Goal: Information Seeking & Learning: Learn about a topic

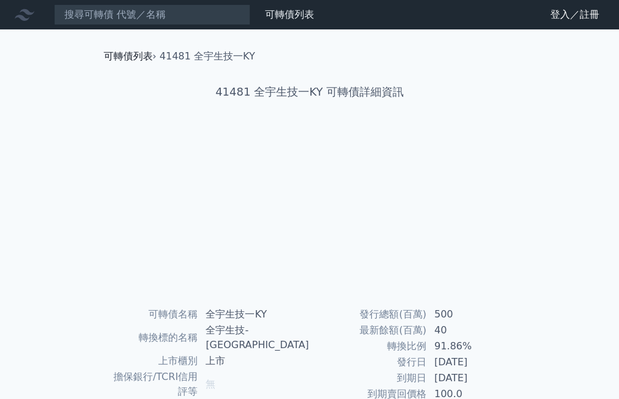
click at [131, 56] on link "可轉債列表" at bounding box center [128, 56] width 49 height 12
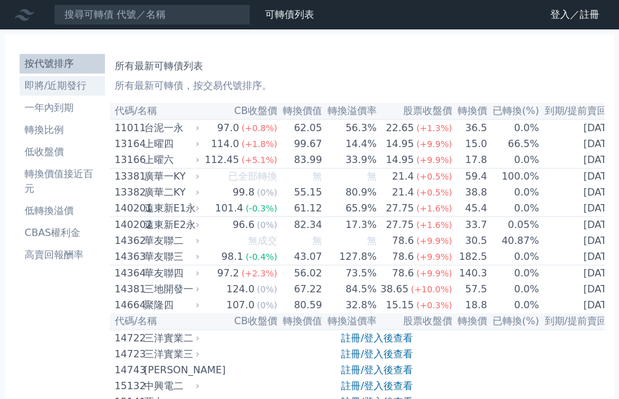
click at [71, 80] on li "即將/近期發行" at bounding box center [62, 86] width 85 height 15
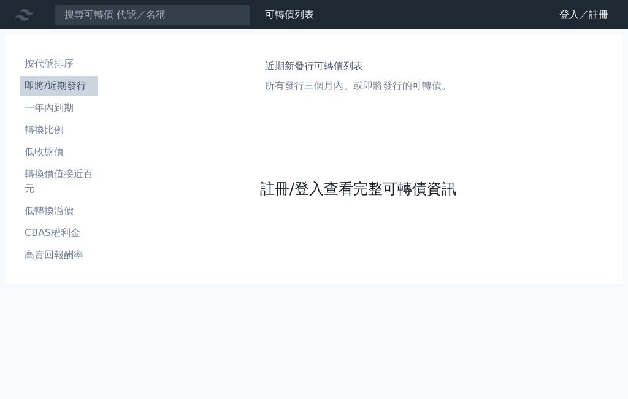
click at [328, 185] on link "註冊/登入查看完整可轉債資訊" at bounding box center [358, 189] width 196 height 20
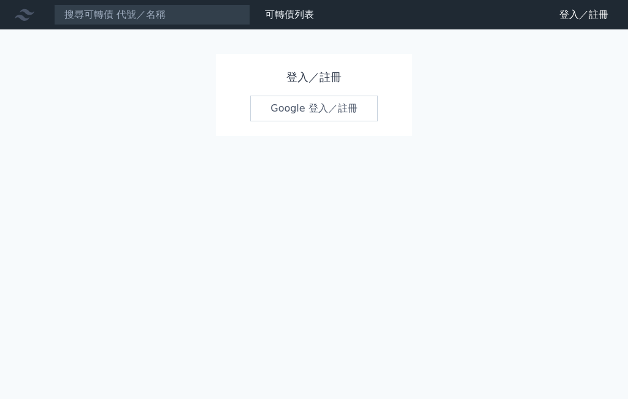
click at [306, 103] on link "Google 登入／註冊" at bounding box center [314, 109] width 128 height 26
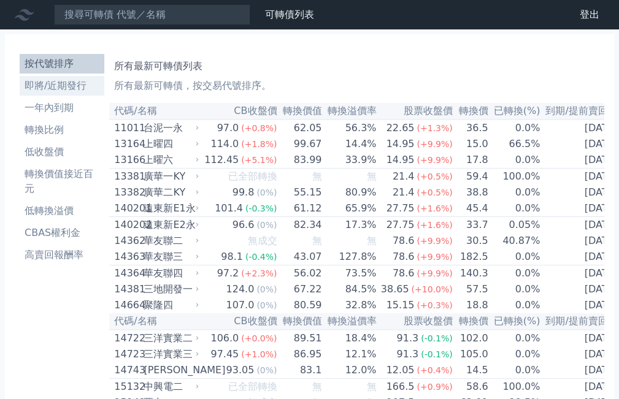
click at [65, 83] on li "即將/近期發行" at bounding box center [62, 86] width 85 height 15
